Goal: Communication & Community: Ask a question

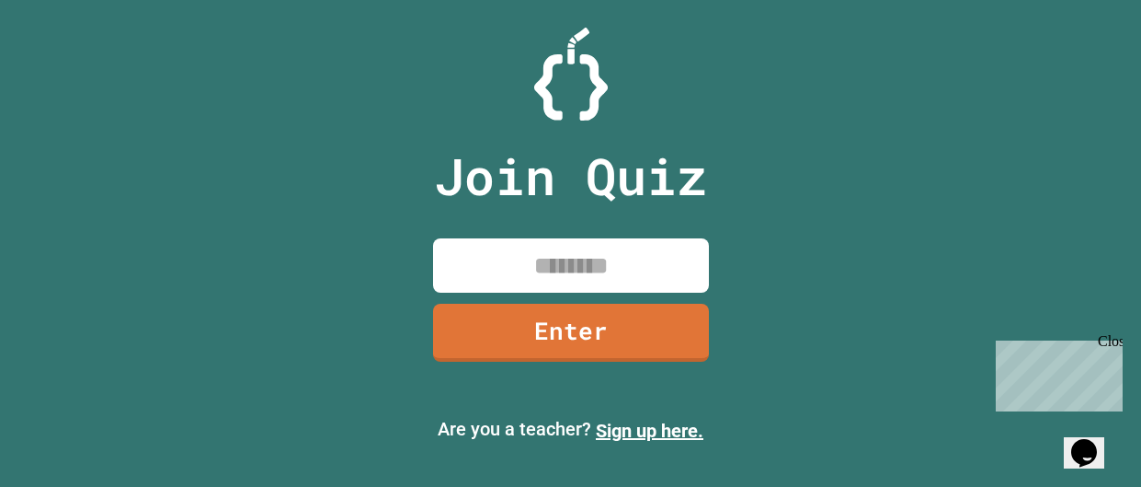
click at [534, 246] on input at bounding box center [571, 265] width 276 height 54
type input "*"
click at [652, 258] on input "**********" at bounding box center [571, 265] width 276 height 54
type input "*"
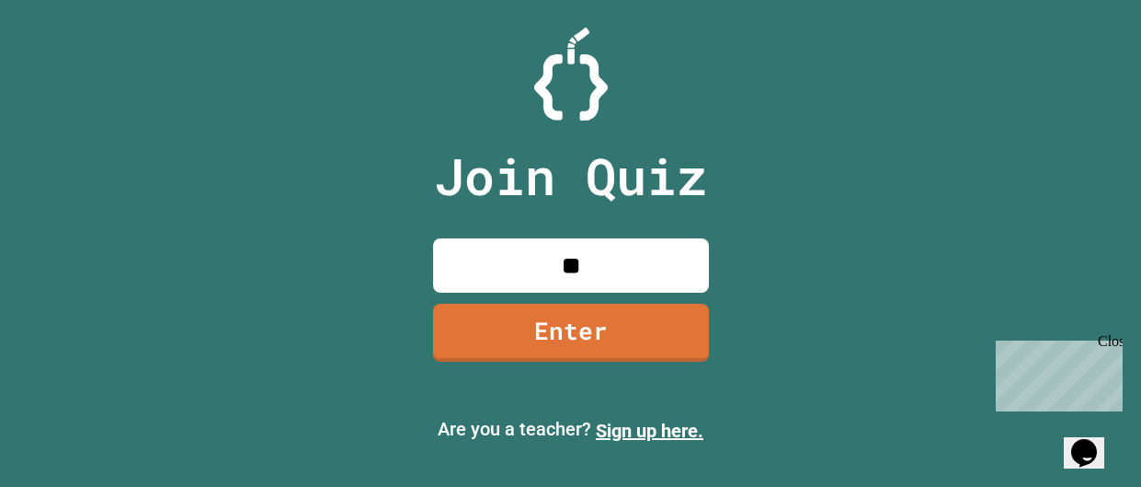
type input "*"
click at [1097, 449] on icon "Chat widget" at bounding box center [1085, 453] width 26 height 28
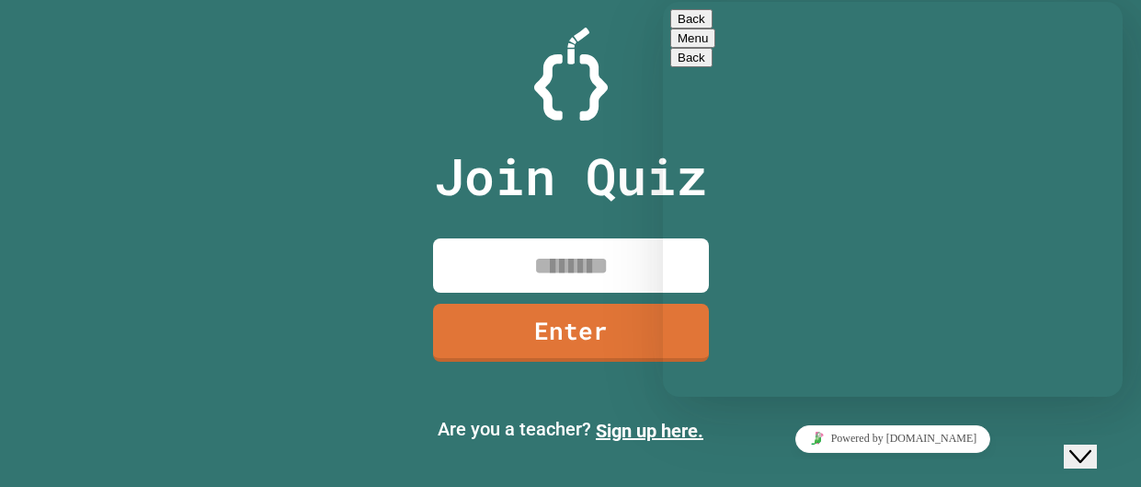
click at [949, 462] on div "Hi there Chat now! We typically reply in a few minutes" at bounding box center [893, 462] width 445 height 0
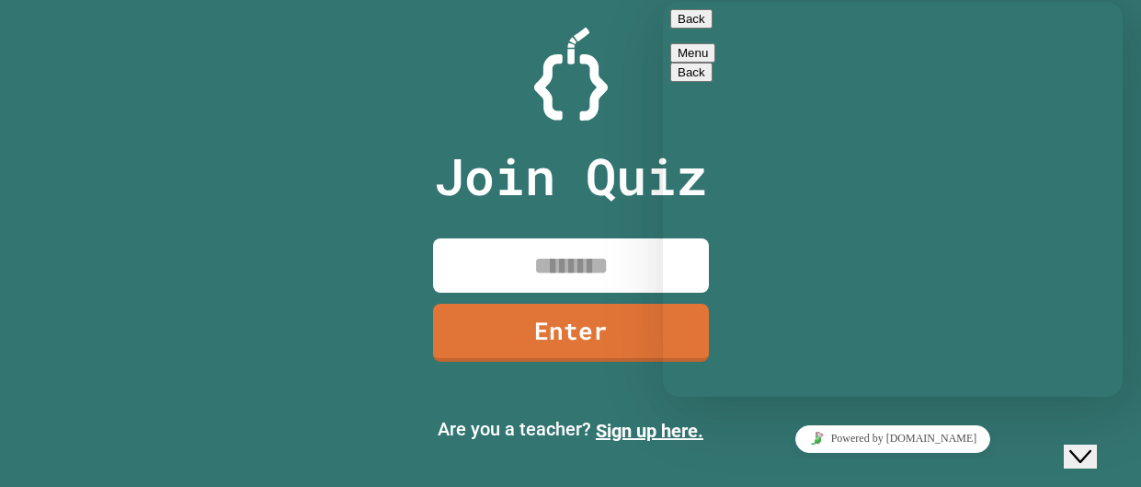
scroll to position [35, 0]
click at [1092, 445] on div "Close Chat This icon closes the chat window." at bounding box center [1081, 456] width 22 height 22
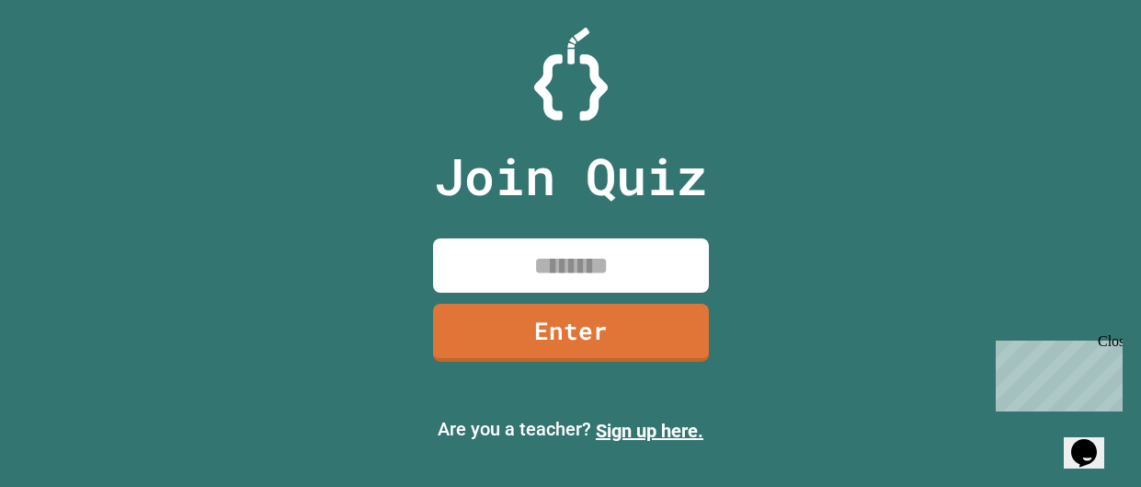
click at [1099, 438] on div "Opens Chat This icon Opens the chat window." at bounding box center [1084, 452] width 29 height 29
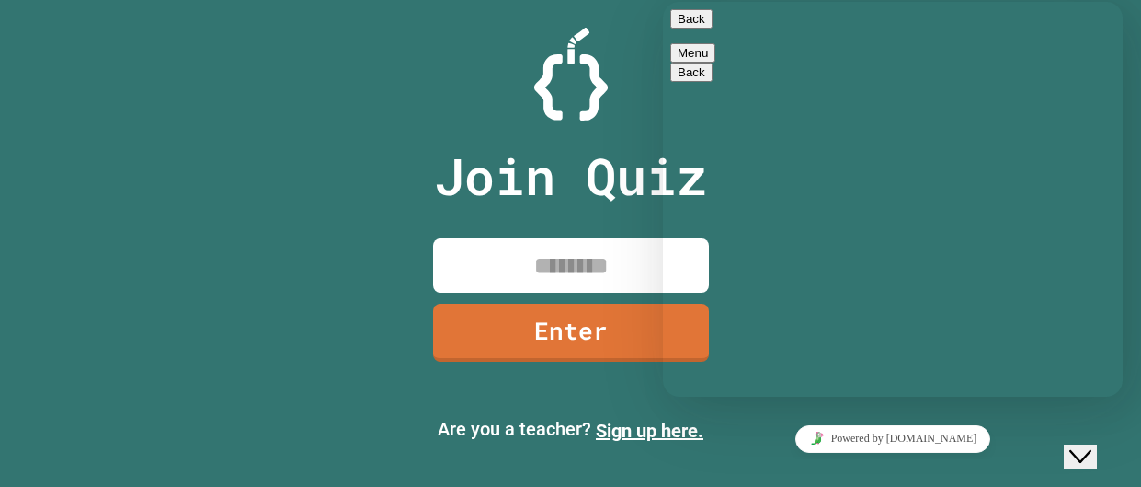
click at [694, 29] on button "Back" at bounding box center [692, 18] width 42 height 19
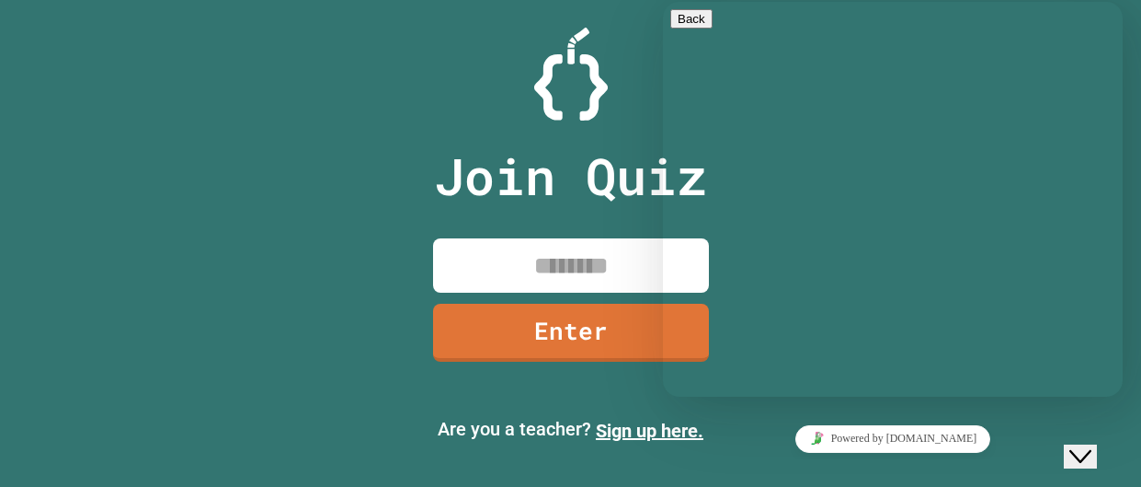
click at [517, 64] on div at bounding box center [570, 74] width 1141 height 93
click at [1071, 445] on div "Close Chat This icon closes the chat window." at bounding box center [1081, 456] width 22 height 22
